Goal: Task Accomplishment & Management: Manage account settings

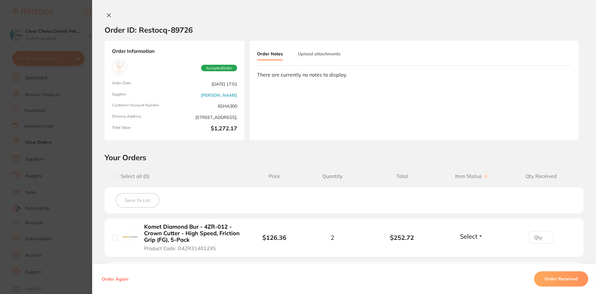
click at [70, 146] on section "Order ID: Restocq- 89726 Order Information Accepted Order Order Date [DATE] 17:…" at bounding box center [298, 147] width 596 height 294
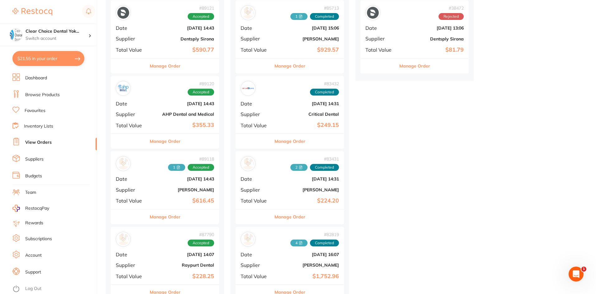
scroll to position [342, 0]
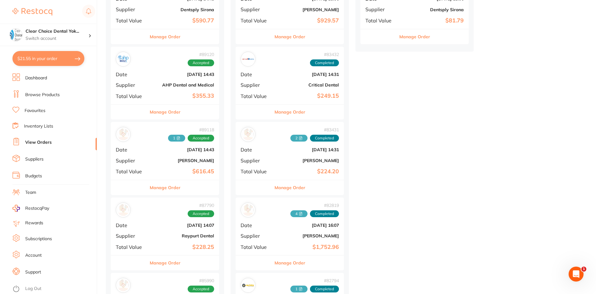
click at [157, 188] on button "Manage Order" at bounding box center [165, 187] width 31 height 15
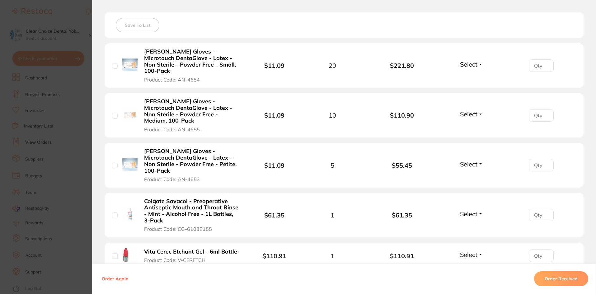
scroll to position [187, 0]
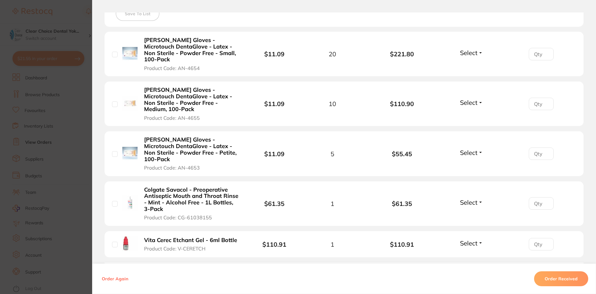
click at [77, 146] on section "Order ID: Restocq- 89118 Order Information Accepted Order Order Date [DATE] 14:…" at bounding box center [298, 147] width 596 height 294
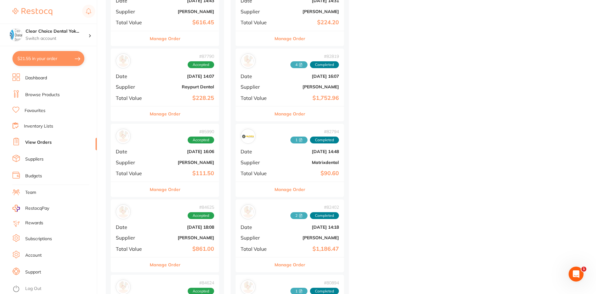
scroll to position [498, 0]
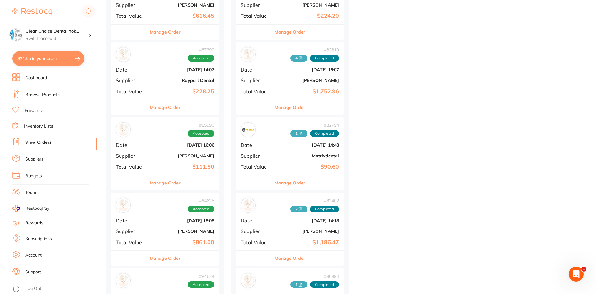
click at [154, 182] on button "Manage Order" at bounding box center [165, 182] width 31 height 15
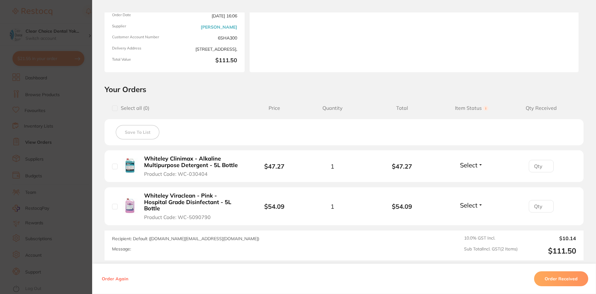
scroll to position [121, 0]
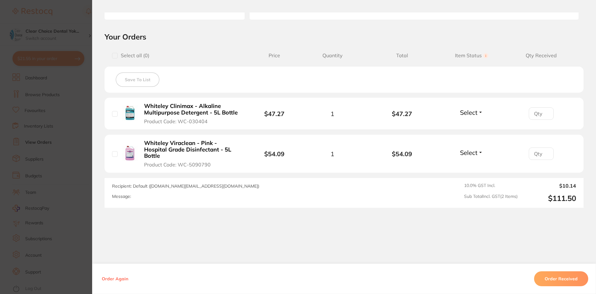
click at [79, 162] on section "Order ID: Restocq- 85990 Order Information Accepted Order Order Date [DATE] 16:…" at bounding box center [298, 147] width 596 height 294
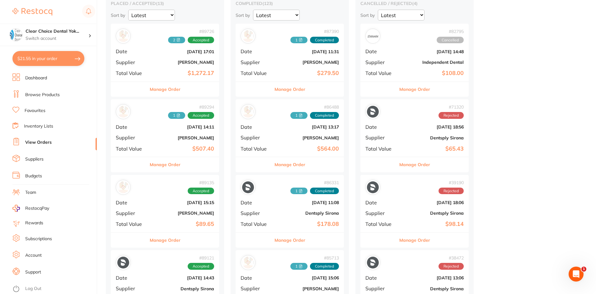
scroll to position [62, 0]
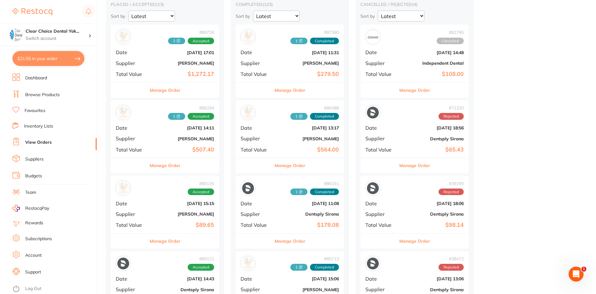
click at [165, 91] on button "Manage Order" at bounding box center [165, 90] width 31 height 15
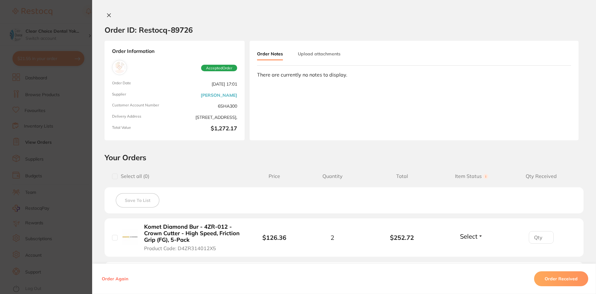
click at [319, 53] on button "Upload attachments" at bounding box center [319, 53] width 43 height 11
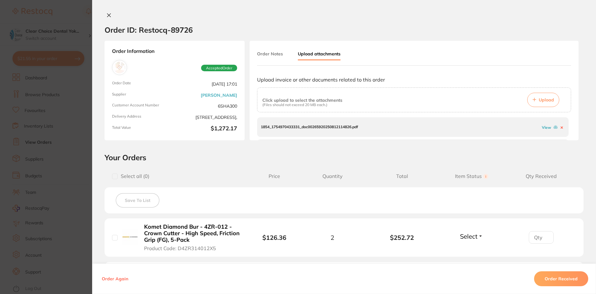
click at [545, 101] on span "Upload" at bounding box center [546, 100] width 15 height 6
